Goal: Information Seeking & Learning: Learn about a topic

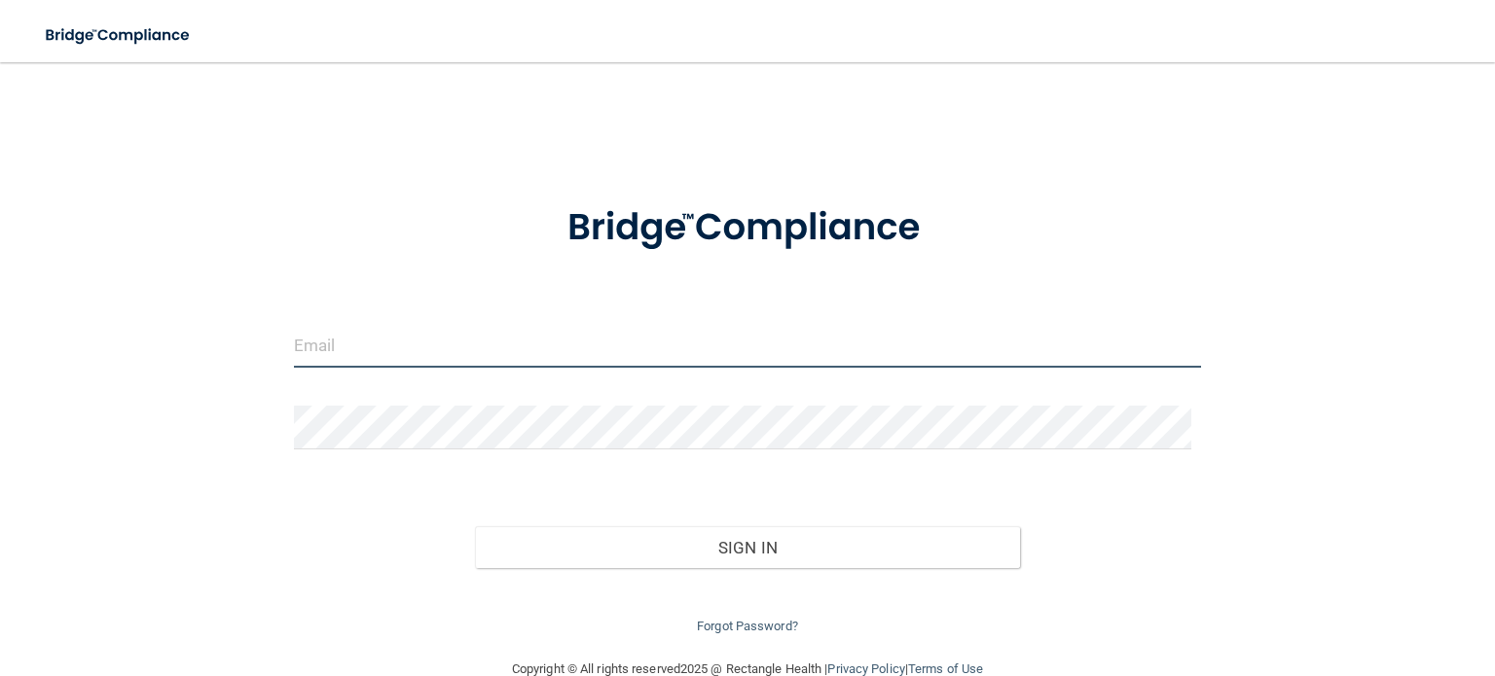
click at [1032, 349] on input "email" at bounding box center [747, 346] width 907 height 44
type input "[EMAIL_ADDRESS][DOMAIN_NAME]"
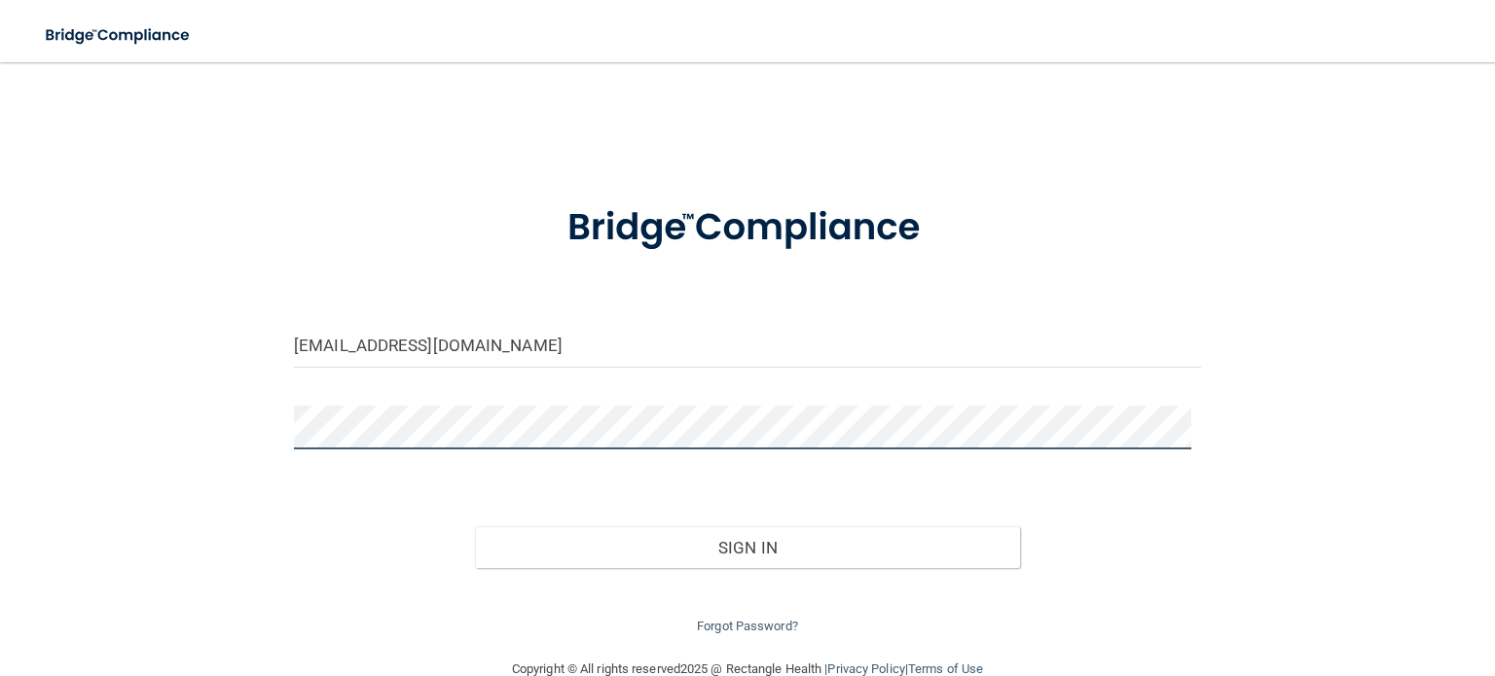
click at [475, 527] on button "Sign In" at bounding box center [747, 548] width 544 height 43
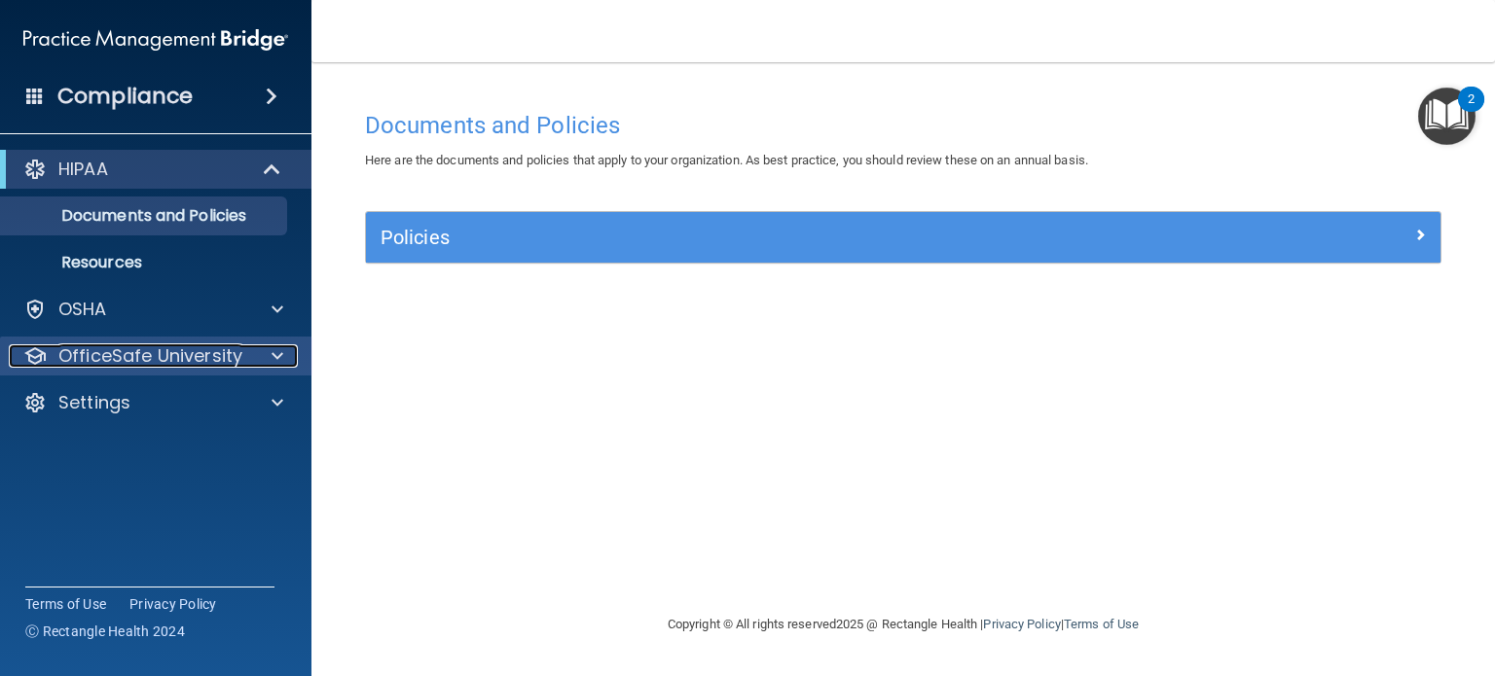
click at [262, 346] on div at bounding box center [274, 356] width 49 height 23
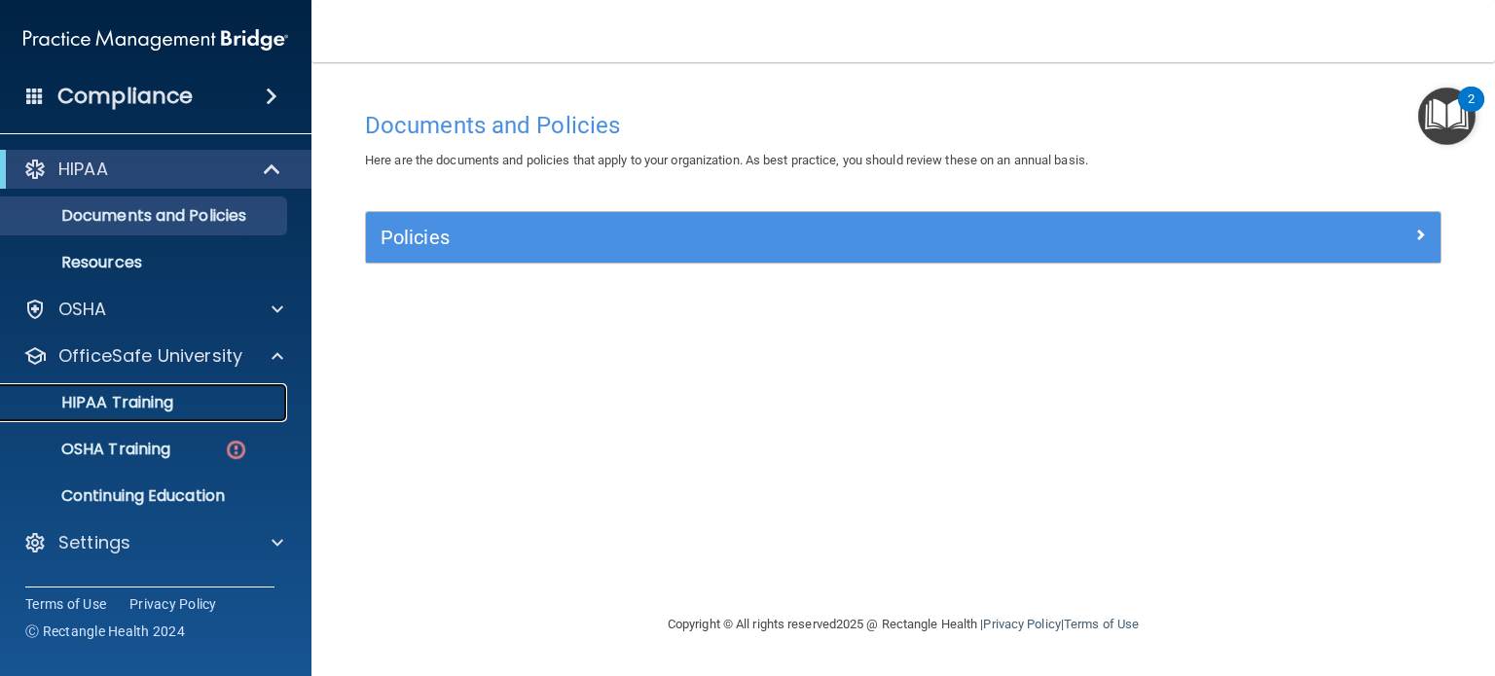
click at [241, 386] on link "HIPAA Training" at bounding box center [134, 402] width 307 height 39
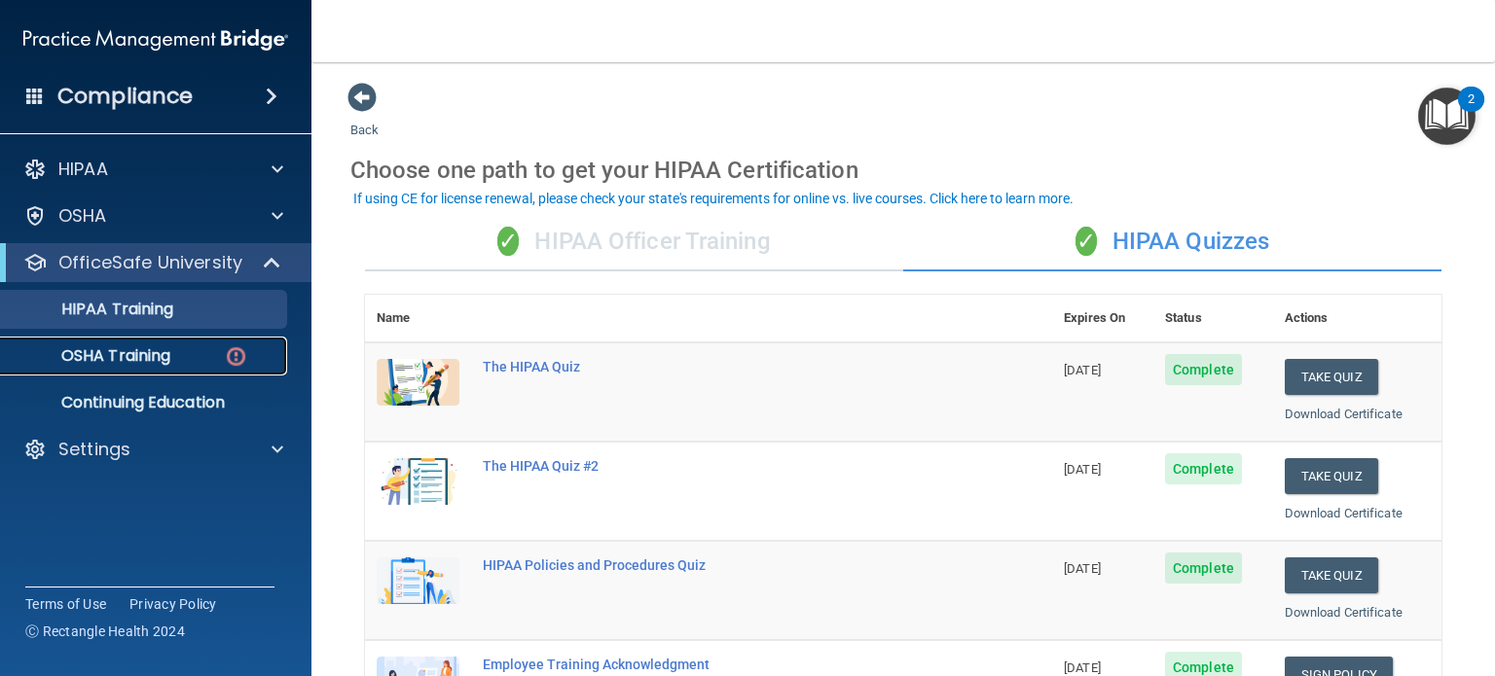
click at [236, 365] on img at bounding box center [236, 357] width 24 height 24
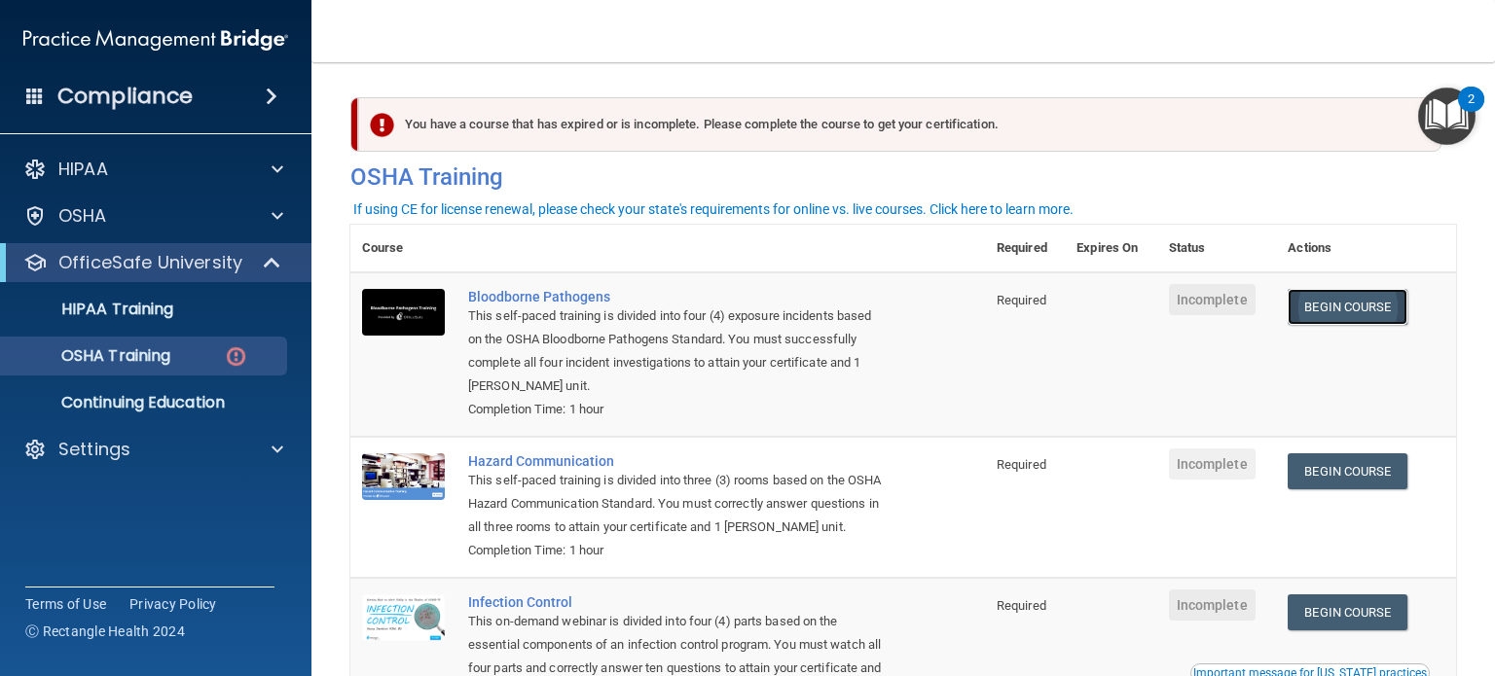
click at [1326, 299] on link "Begin Course" at bounding box center [1347, 307] width 119 height 36
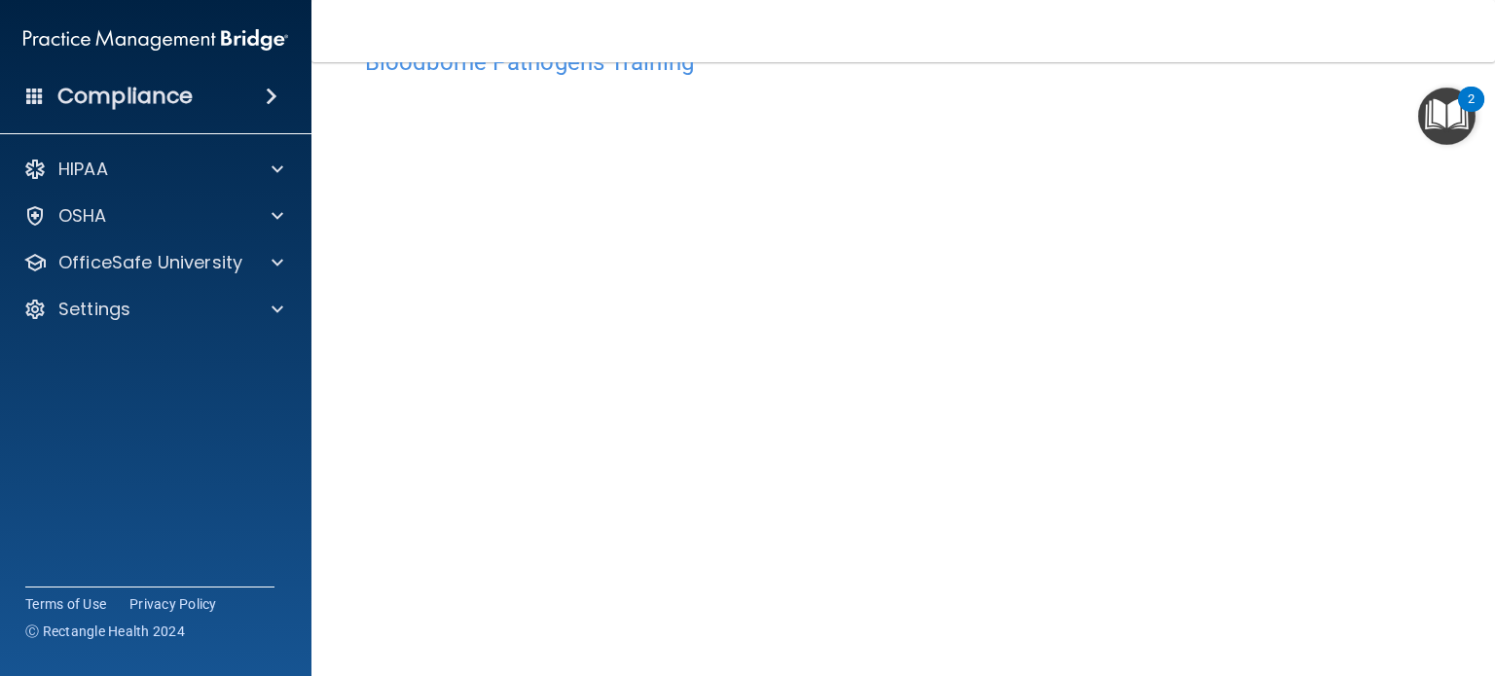
scroll to position [68, 0]
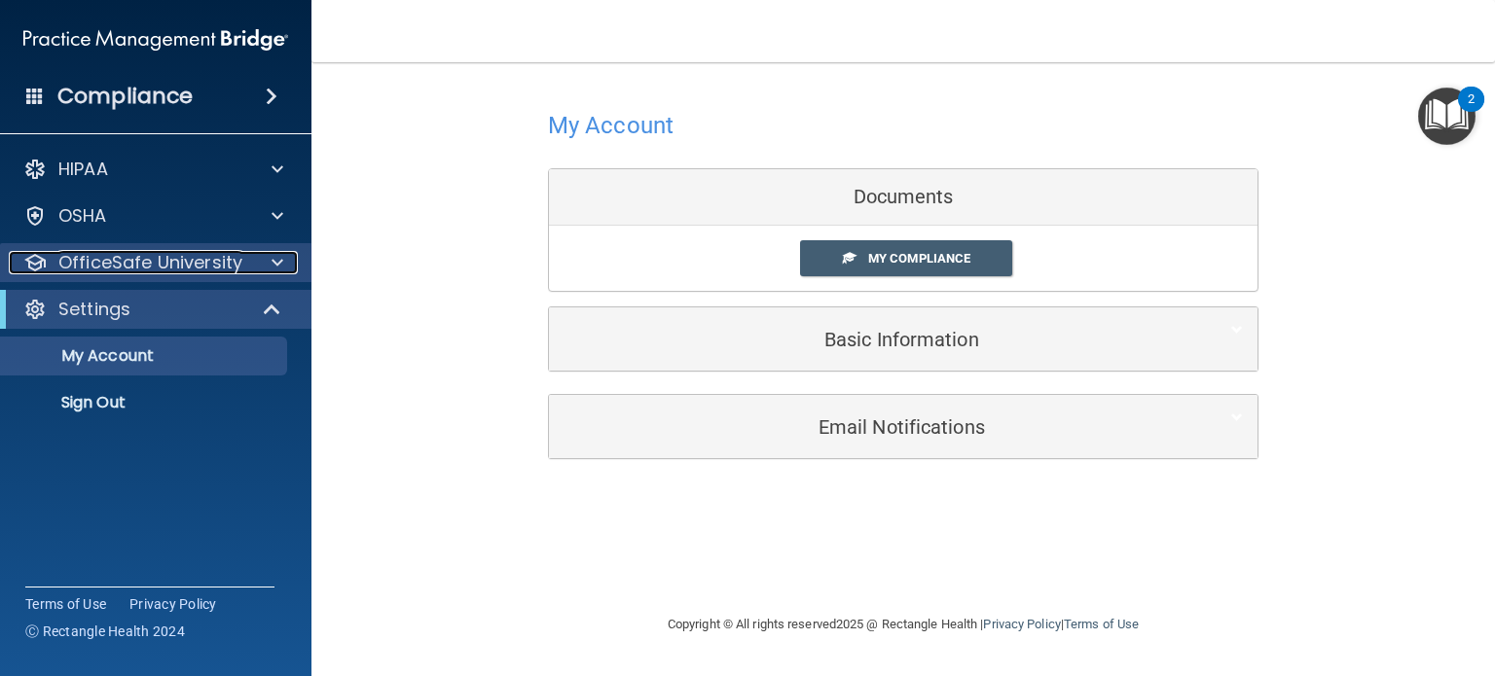
click at [220, 262] on p "OfficeSafe University" at bounding box center [150, 262] width 184 height 23
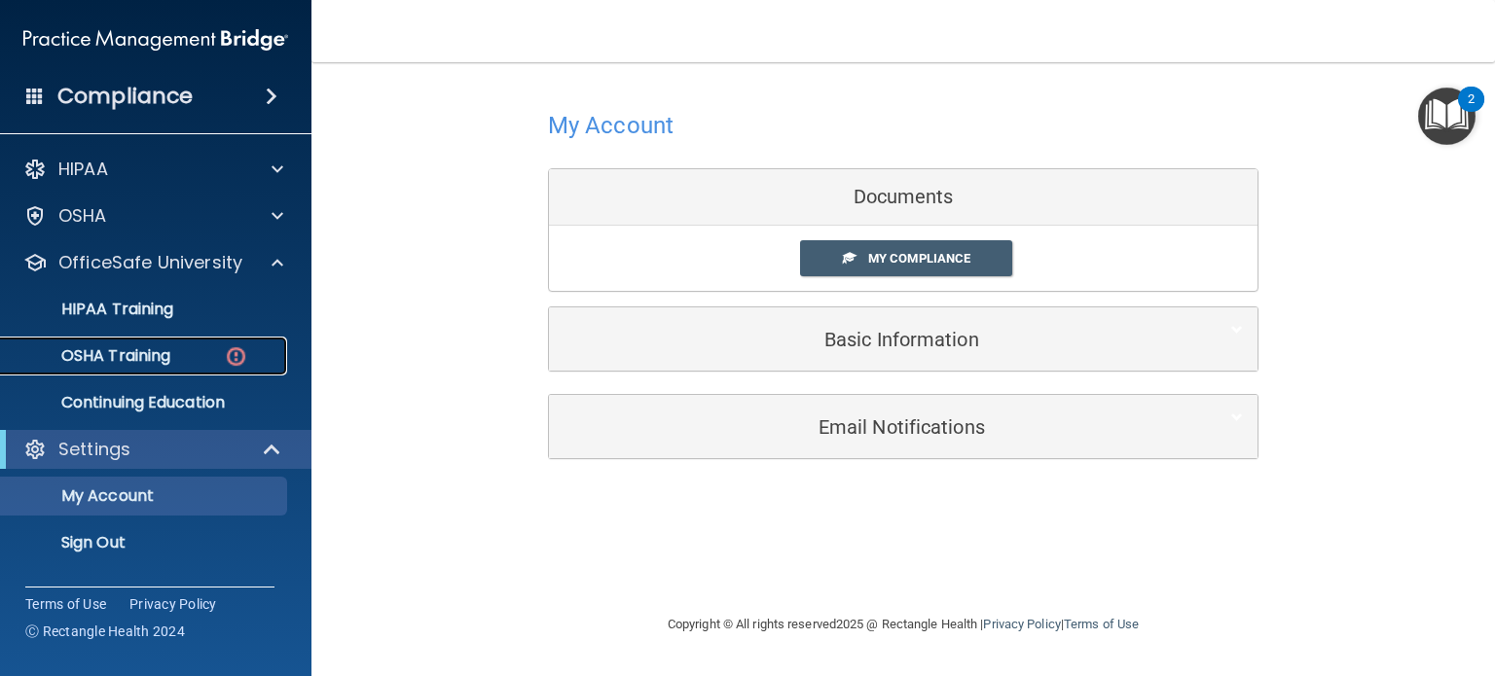
click at [220, 343] on link "OSHA Training" at bounding box center [134, 356] width 307 height 39
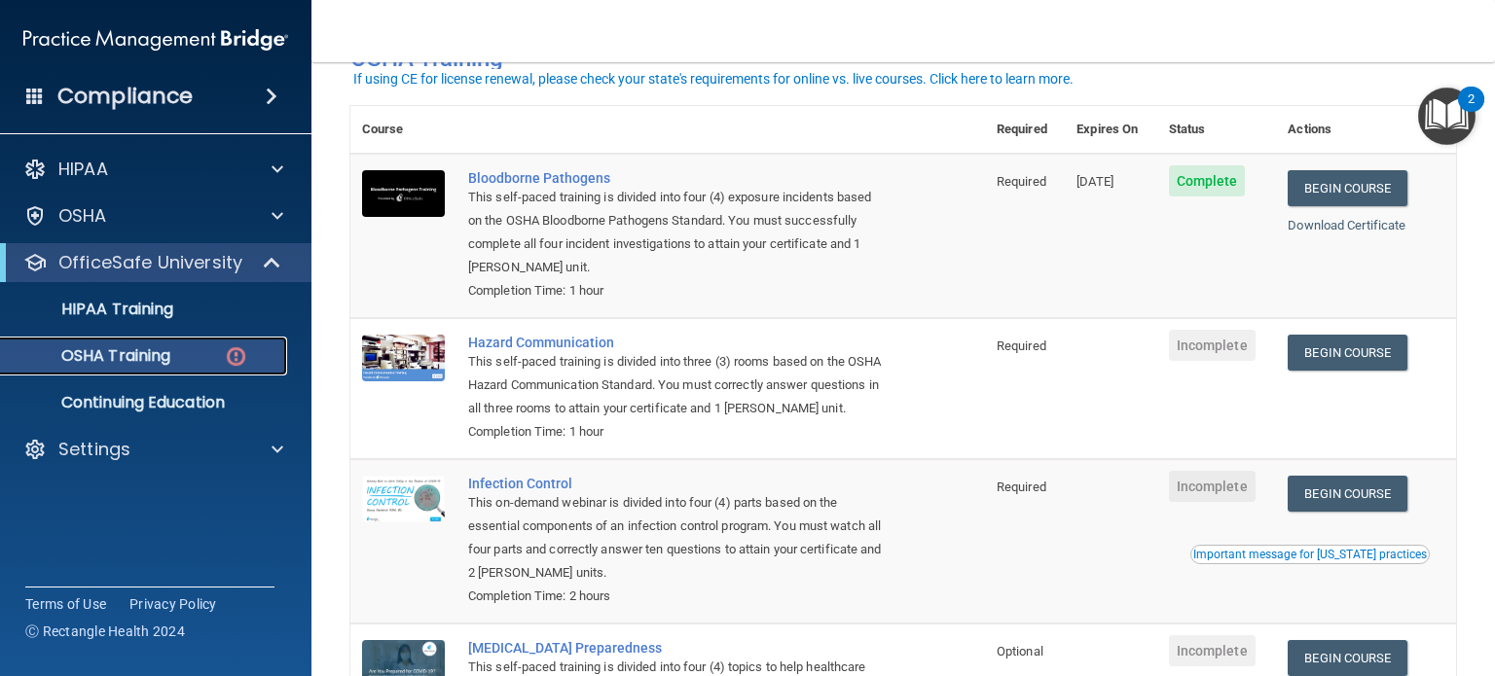
scroll to position [117, 0]
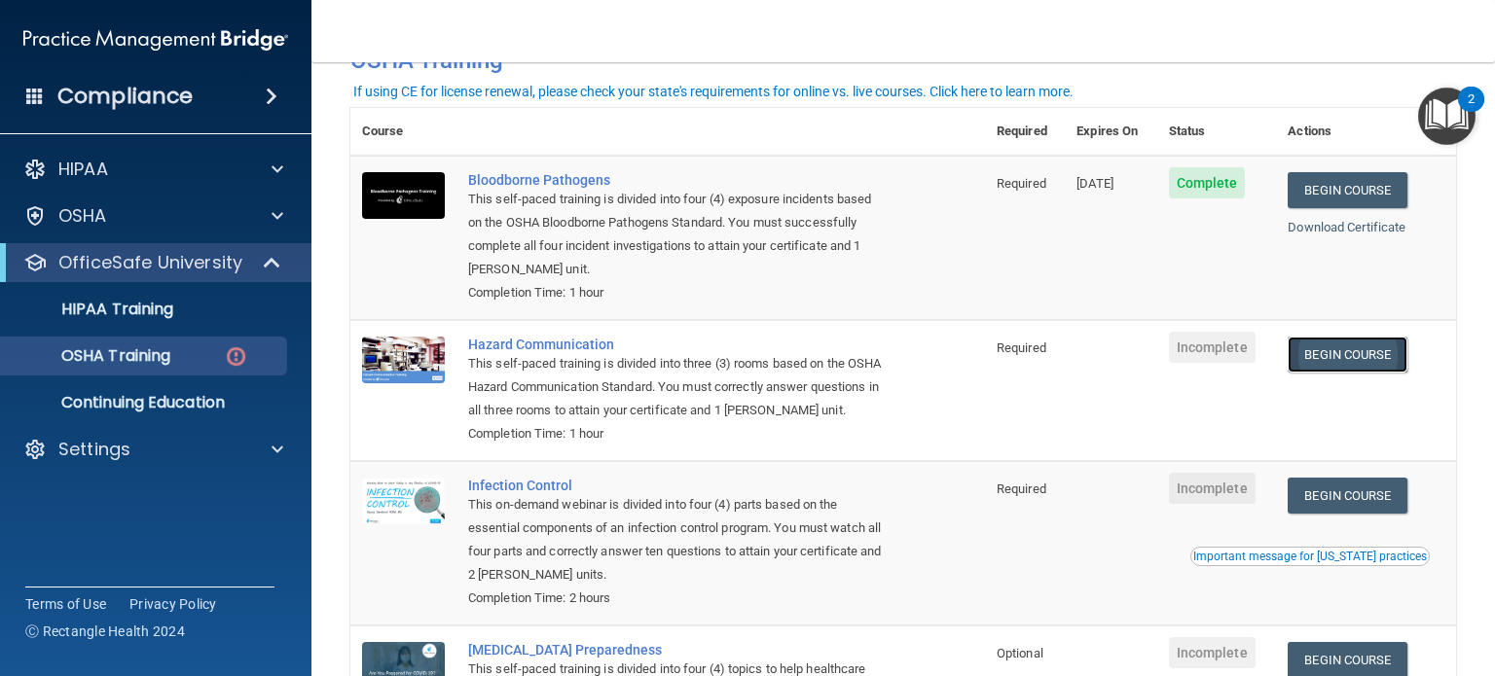
click at [1328, 343] on link "Begin Course" at bounding box center [1347, 355] width 119 height 36
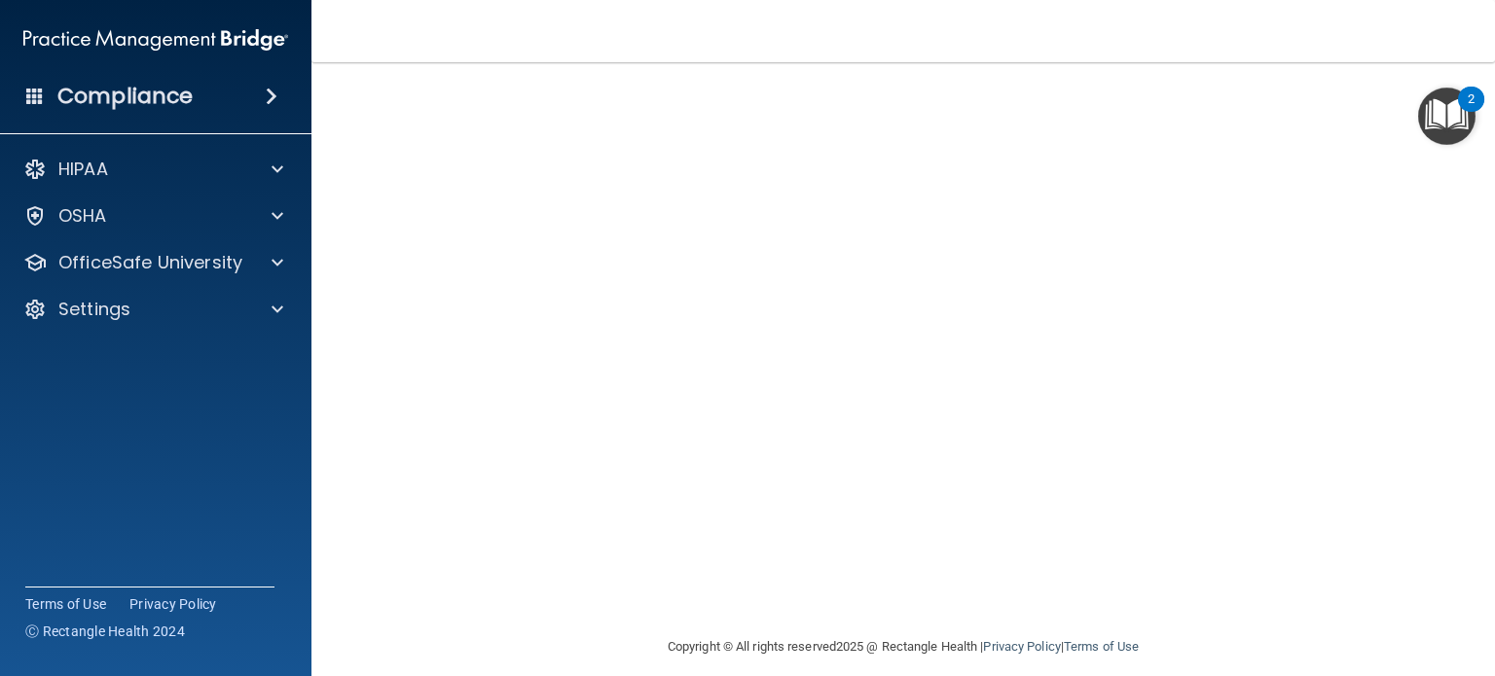
scroll to position [55, 0]
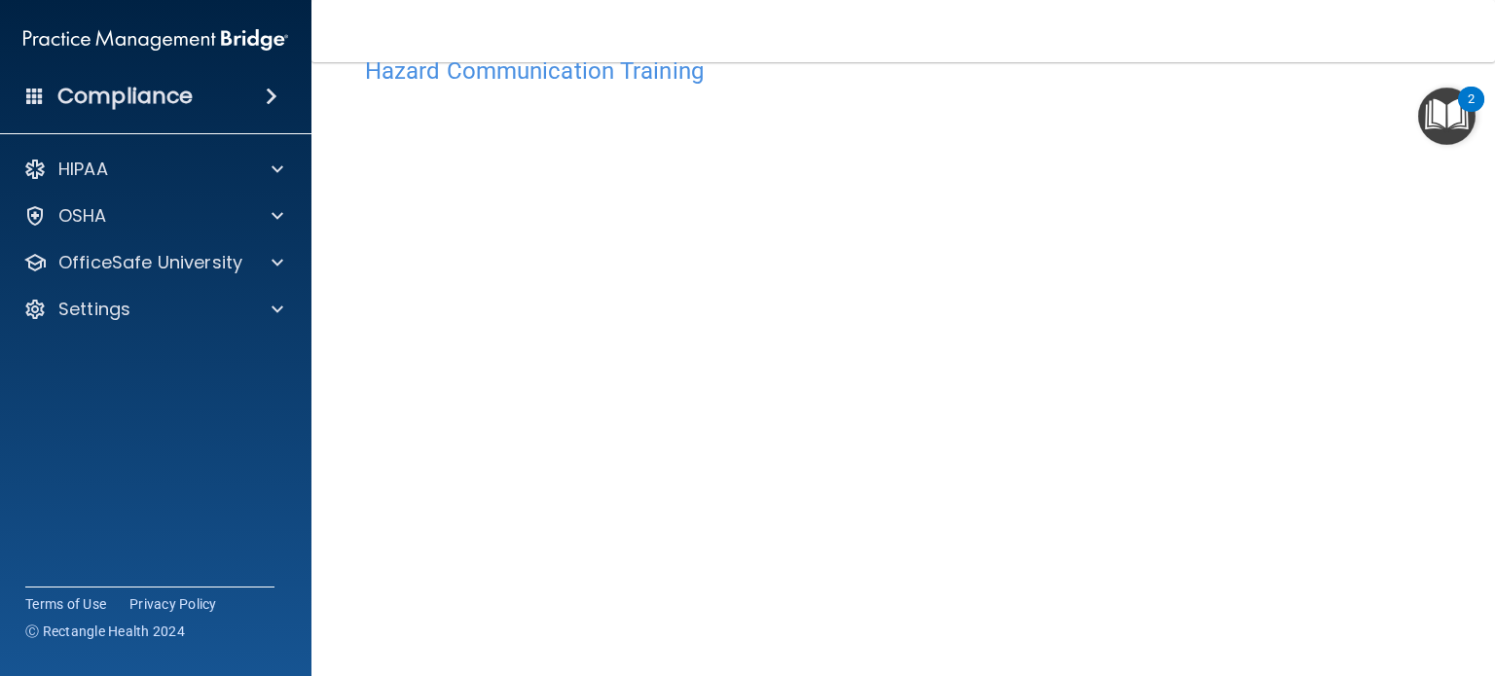
drag, startPoint x: 1479, startPoint y: 384, endPoint x: 1479, endPoint y: 464, distance: 79.8
click at [1479, 464] on main "Hazard Communication Training This course doesn’t expire until . Are you sure y…" at bounding box center [902, 369] width 1183 height 614
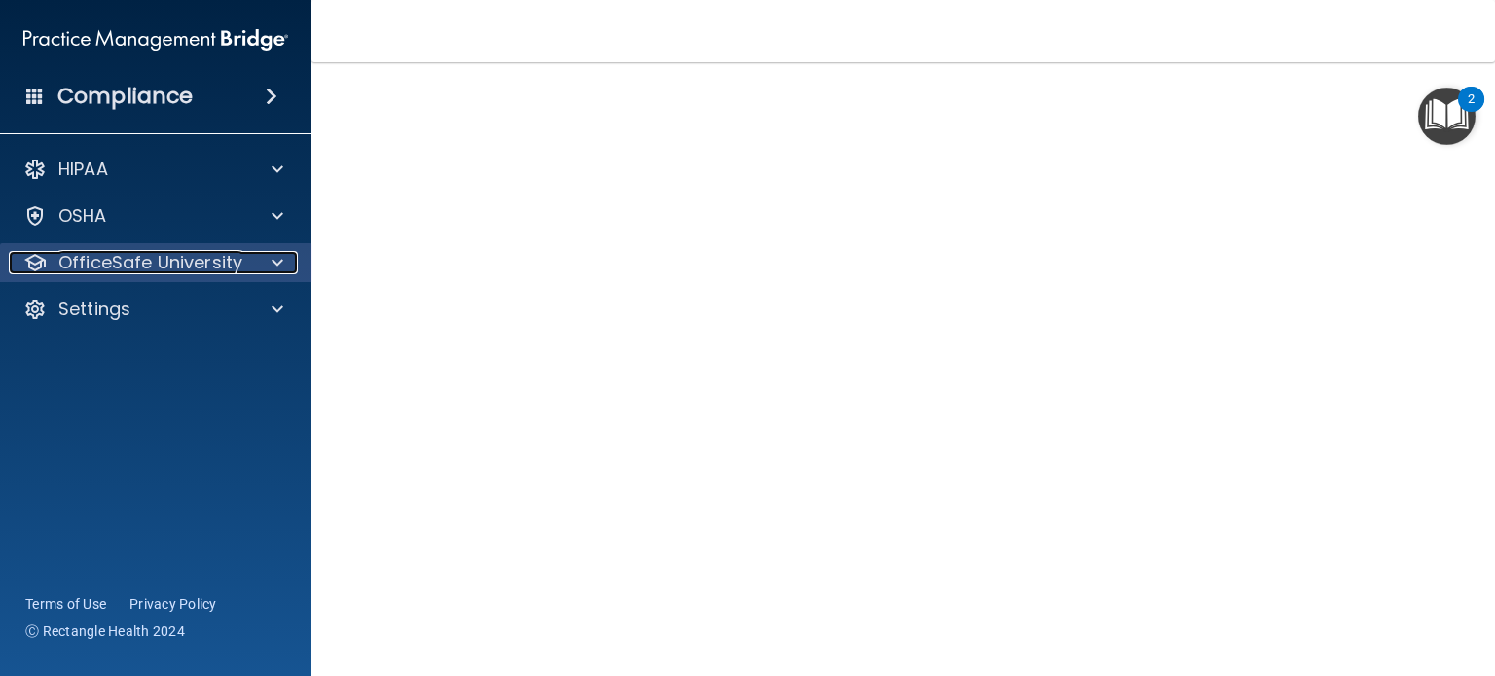
click at [270, 270] on div at bounding box center [274, 262] width 49 height 23
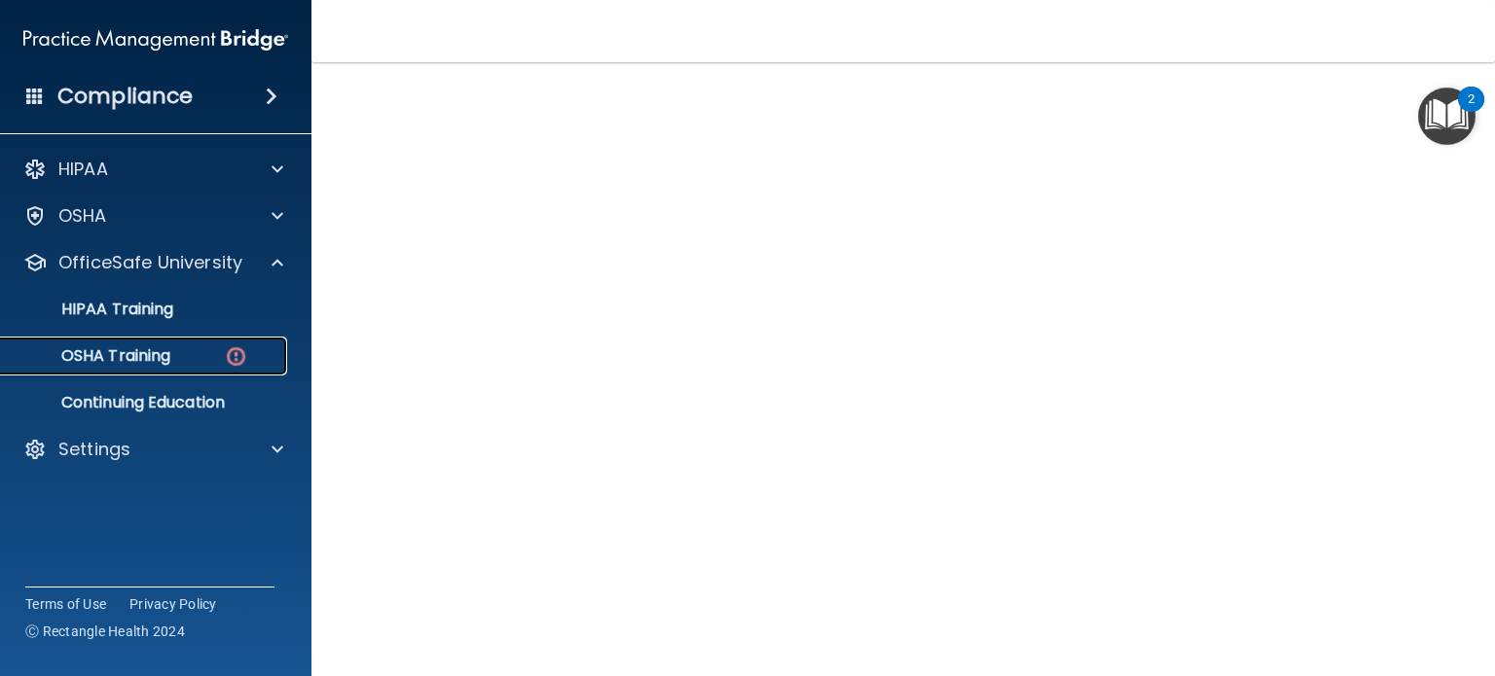
click at [234, 355] on img at bounding box center [236, 357] width 24 height 24
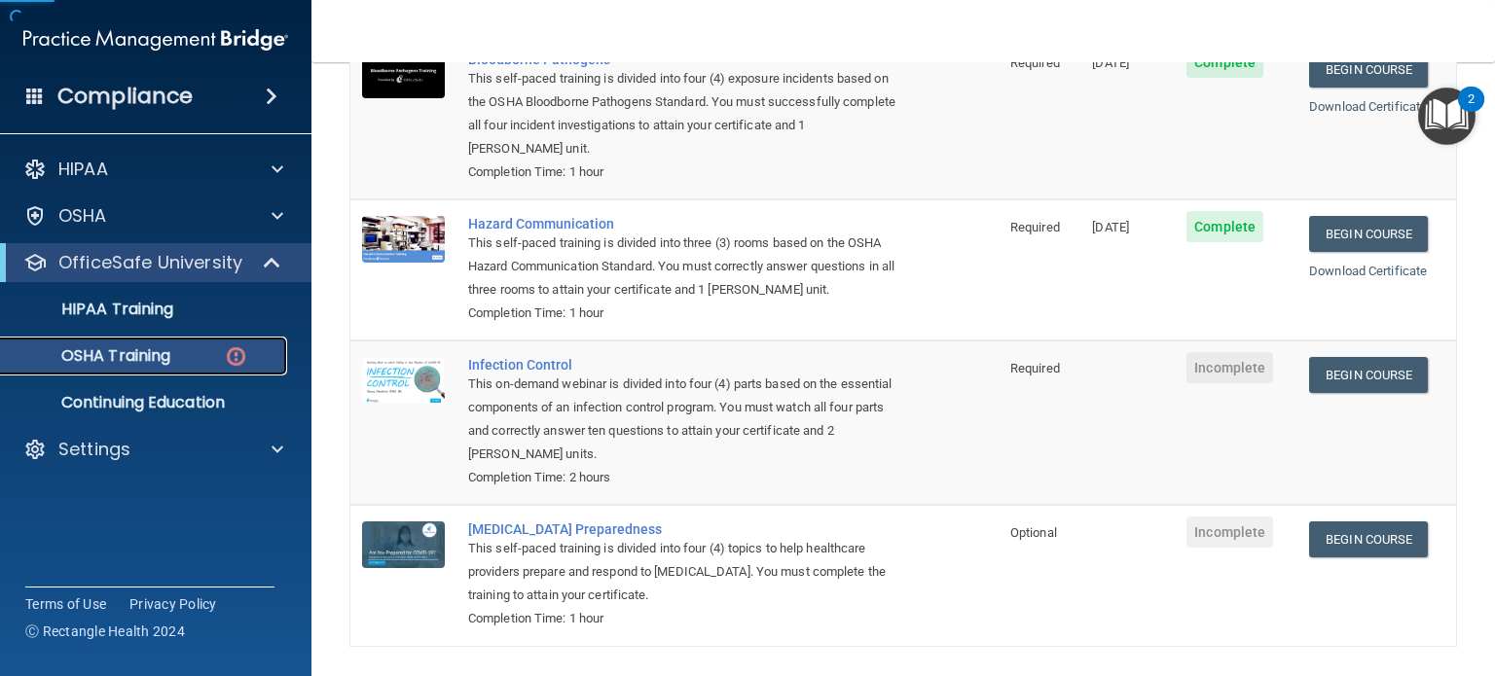
scroll to position [261, 0]
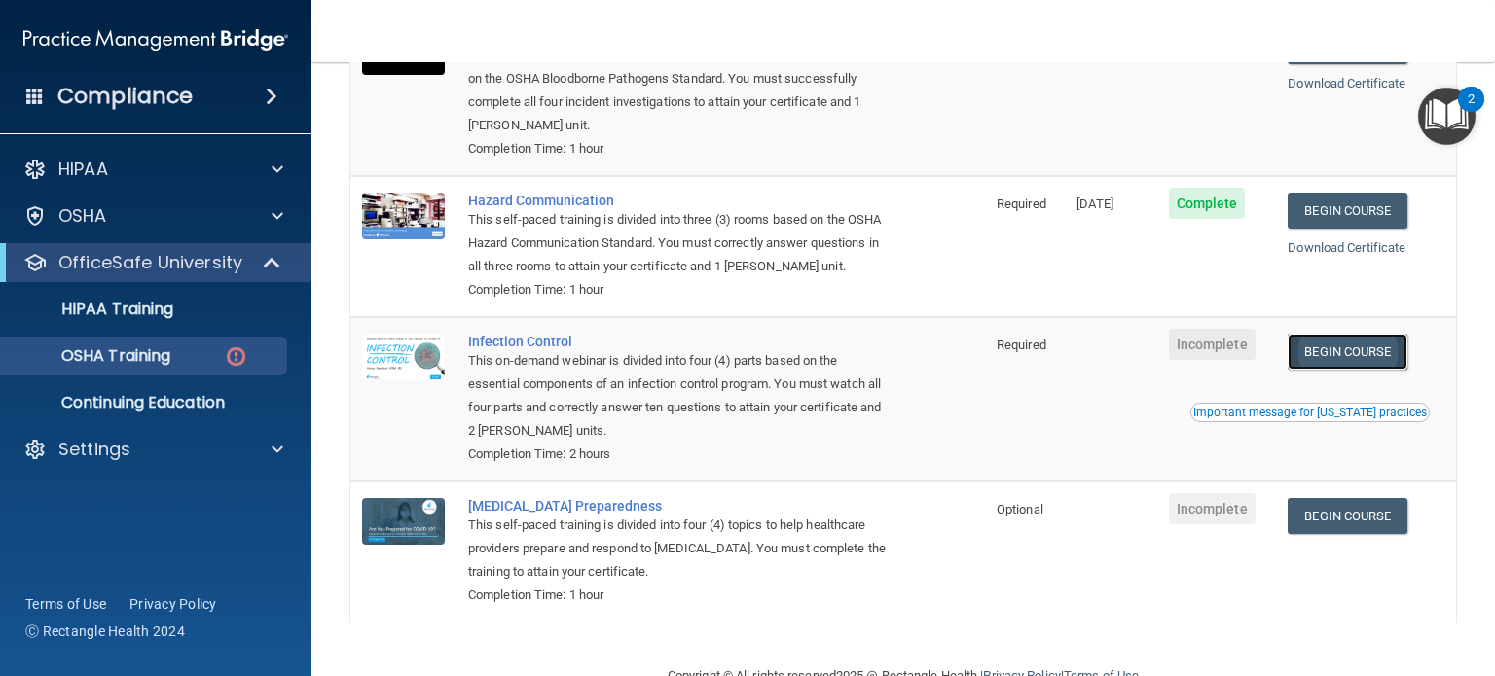
click at [1348, 370] on link "Begin Course" at bounding box center [1347, 352] width 119 height 36
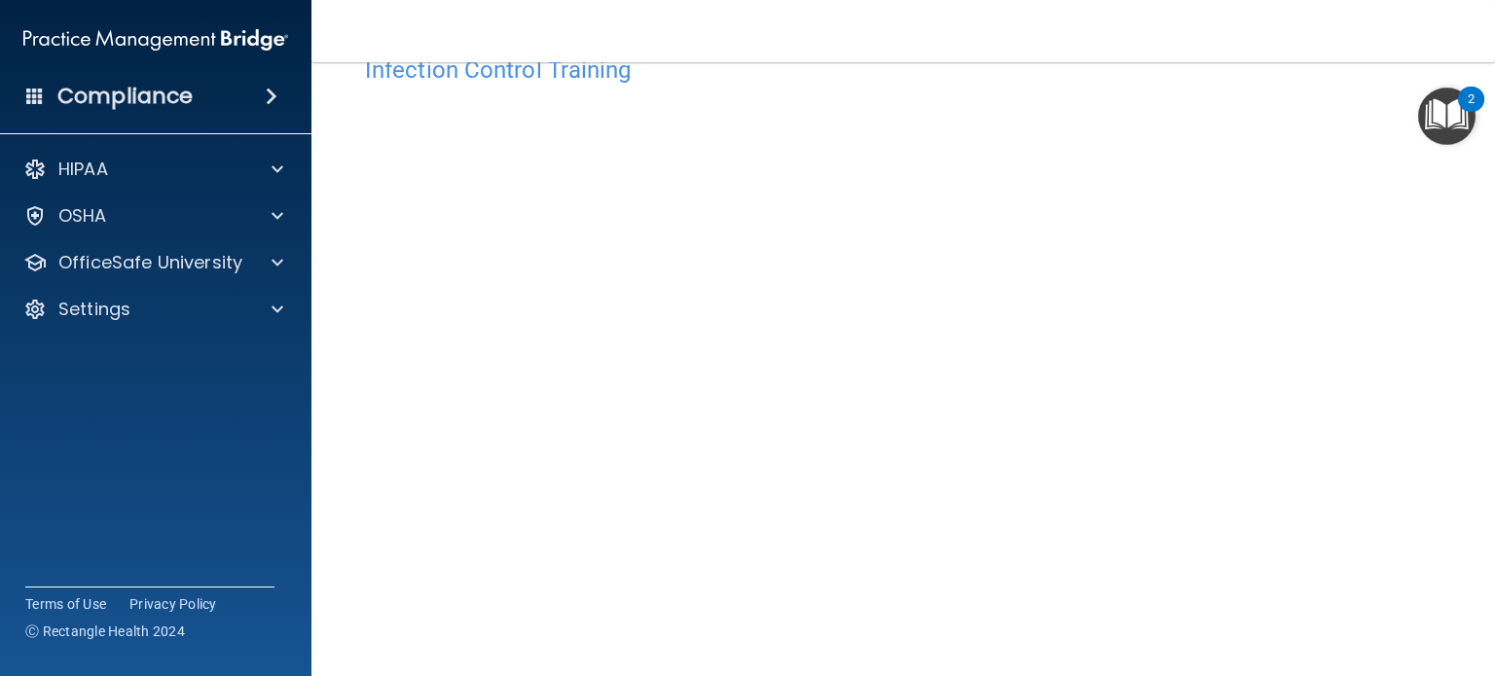
scroll to position [62, 0]
